Goal: Task Accomplishment & Management: Use online tool/utility

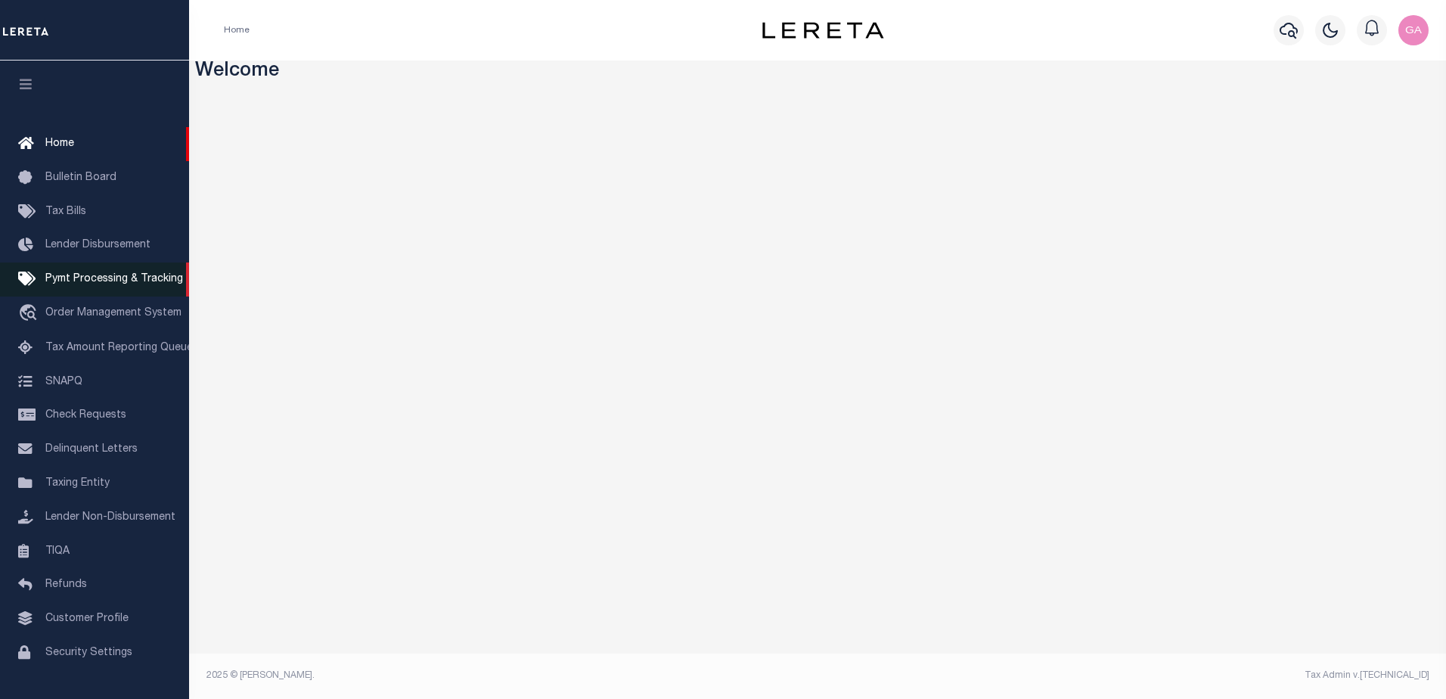
click at [105, 283] on span "Pymt Processing & Tracking" at bounding box center [114, 279] width 138 height 11
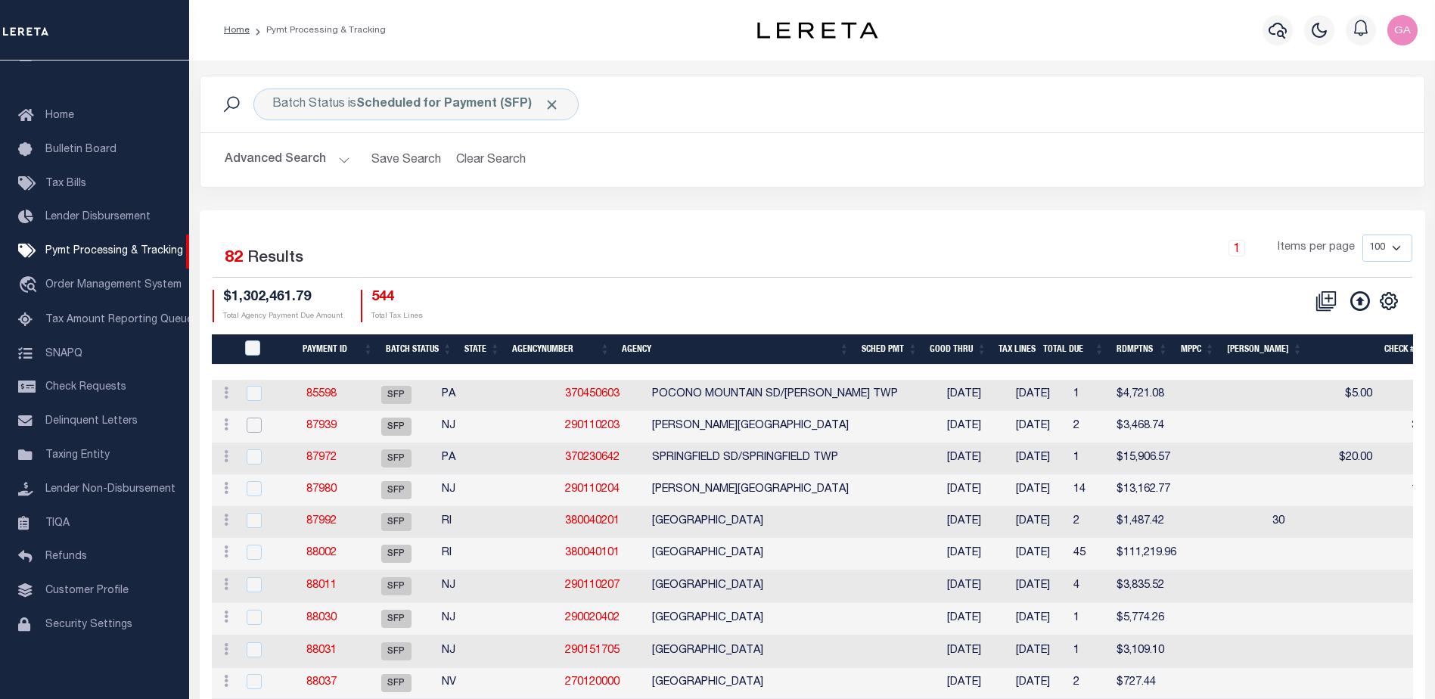
click at [250, 423] on input "checkbox" at bounding box center [254, 424] width 15 height 15
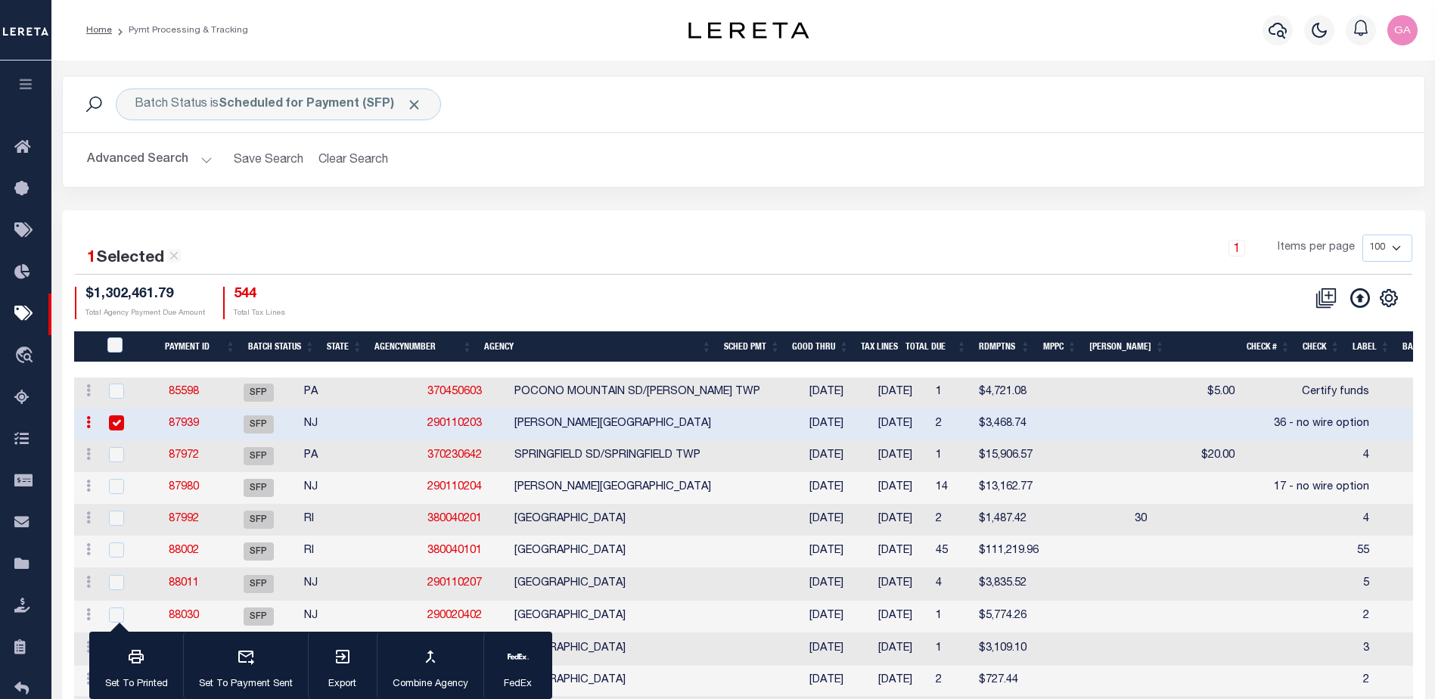
click at [119, 423] on input "checkbox" at bounding box center [116, 422] width 15 height 15
checkbox input "false"
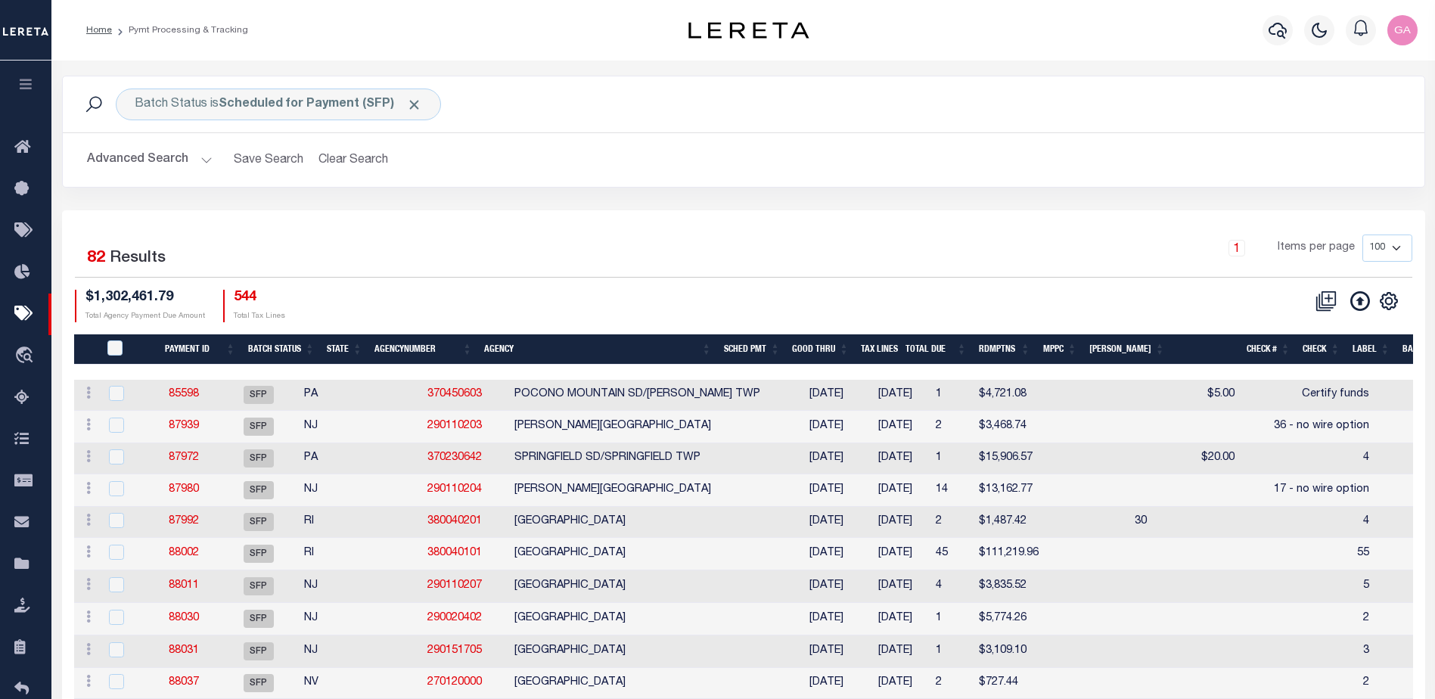
click at [26, 84] on icon "button" at bounding box center [25, 84] width 17 height 14
